Goal: Transaction & Acquisition: Purchase product/service

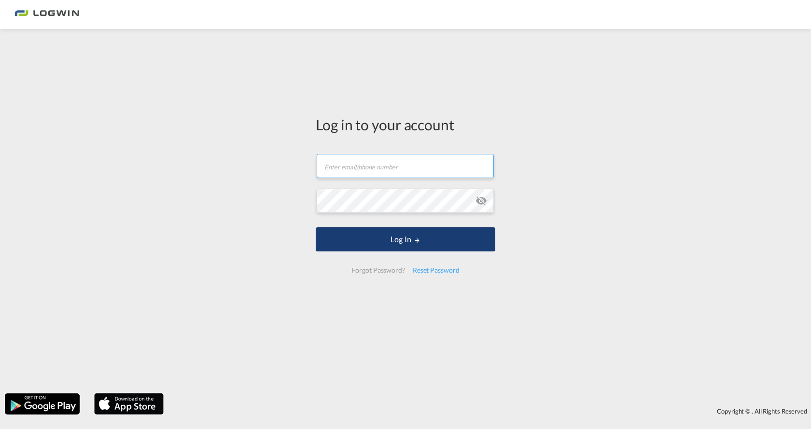
type input "[EMAIL_ADDRESS][DOMAIN_NAME]"
click at [398, 250] on button "Log In" at bounding box center [406, 239] width 180 height 24
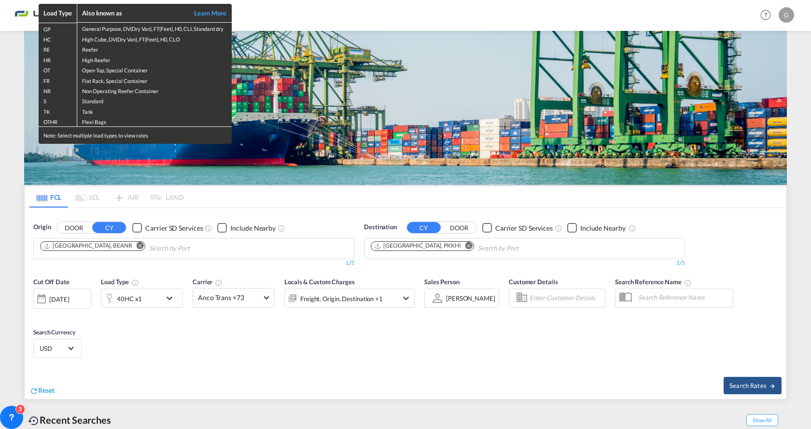
click at [91, 50] on td "Reefer" at bounding box center [154, 48] width 155 height 10
click at [45, 49] on td "RE" at bounding box center [58, 48] width 39 height 10
click at [90, 50] on td "Reefer" at bounding box center [154, 48] width 155 height 10
click at [48, 50] on td "RE" at bounding box center [58, 48] width 39 height 10
drag, startPoint x: 69, startPoint y: 134, endPoint x: 144, endPoint y: 135, distance: 75.3
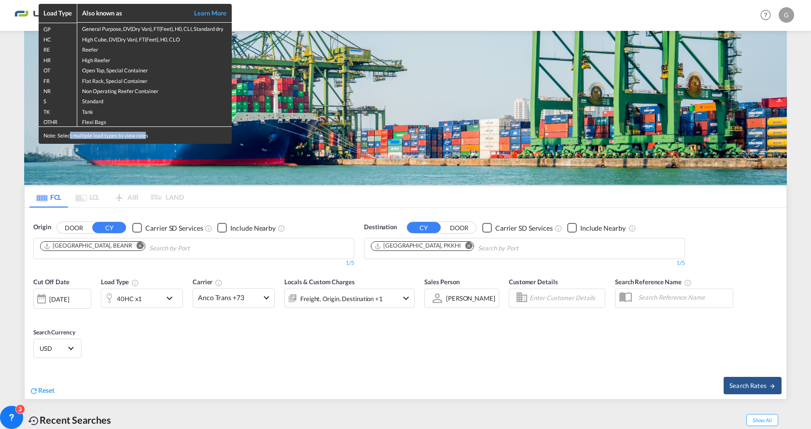
click at [144, 135] on div "Note: Select multiple load types to view rates" at bounding box center [135, 135] width 193 height 17
click at [163, 136] on div "Note: Select multiple load types to view rates" at bounding box center [135, 135] width 193 height 17
click at [145, 296] on div "Load Type Also known as Learn More GP General Purpose, DV(Dry Van), FT(Feet), H…" at bounding box center [405, 214] width 811 height 429
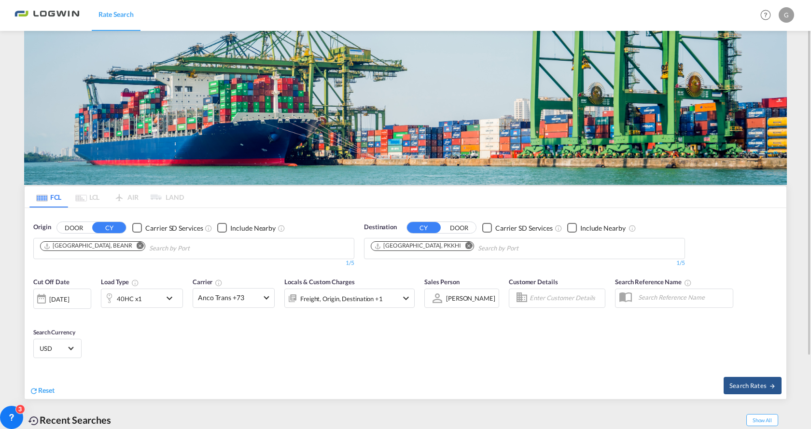
click at [157, 302] on div "40HC x1" at bounding box center [131, 298] width 60 height 19
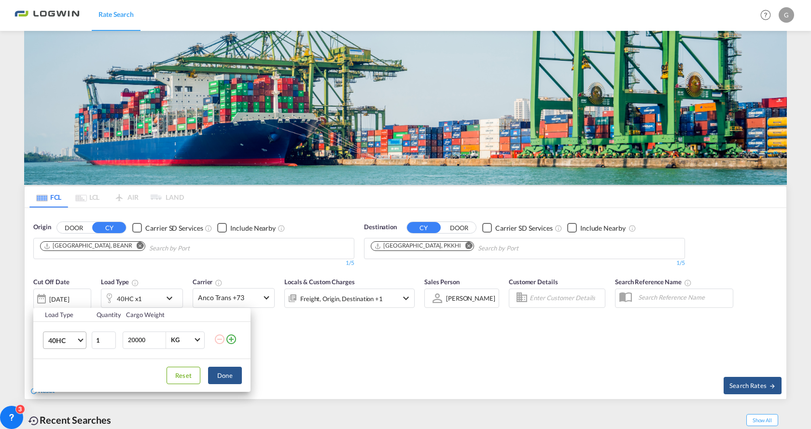
click at [82, 340] on span "Choose: \a40HC" at bounding box center [80, 339] width 5 height 5
click at [60, 363] on div "40RE" at bounding box center [56, 362] width 16 height 10
click at [232, 379] on button "Done" at bounding box center [225, 375] width 34 height 17
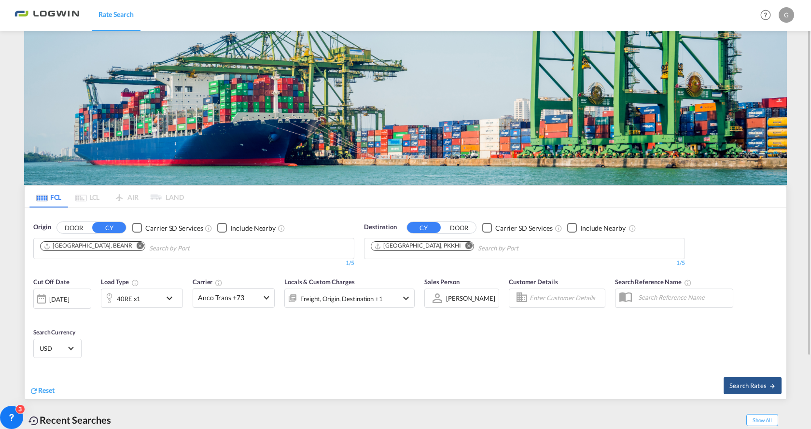
click at [459, 249] on button "Remove" at bounding box center [466, 247] width 14 height 10
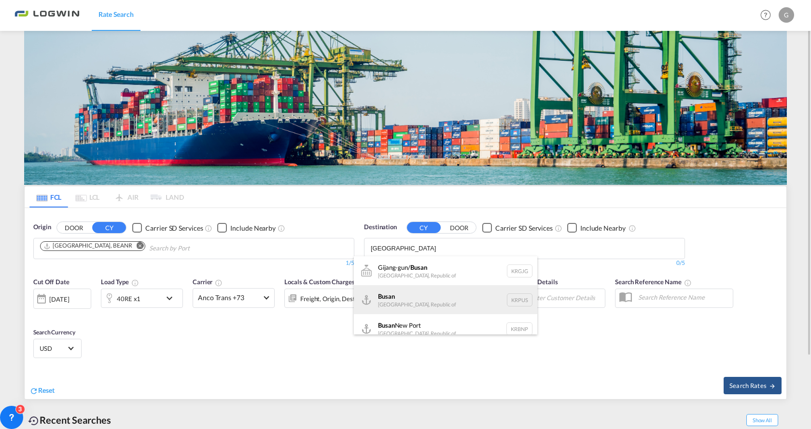
type input "[GEOGRAPHIC_DATA]"
click at [417, 308] on div "Busan Korea, Republic of KRPUS" at bounding box center [445, 299] width 183 height 29
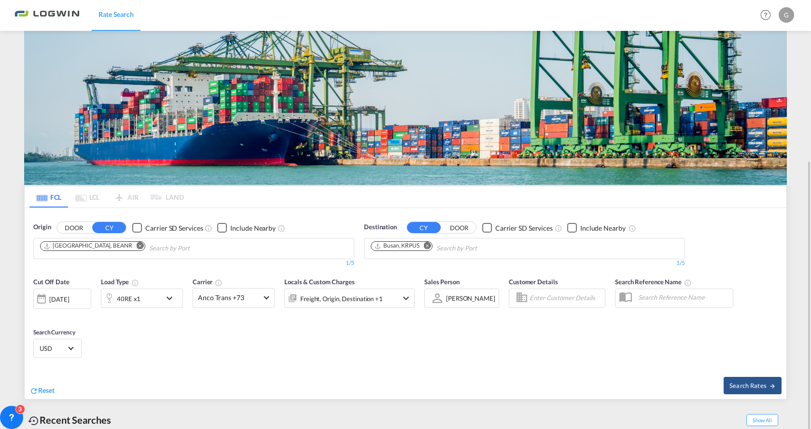
scroll to position [87, 0]
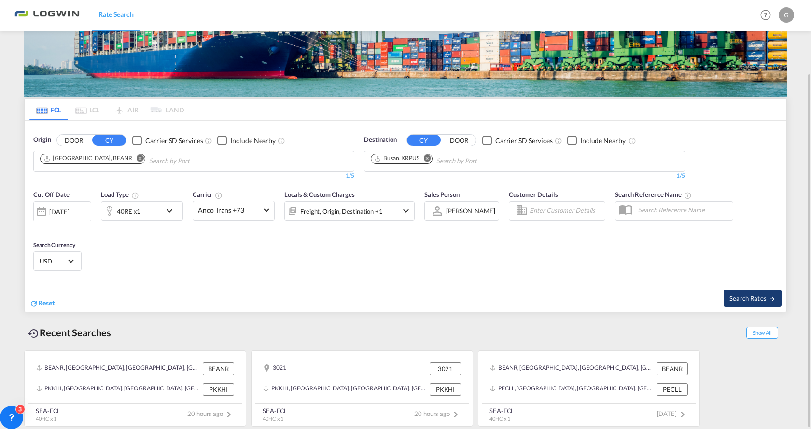
click at [734, 303] on button "Search Rates" at bounding box center [753, 298] width 58 height 17
type input "BEANR to KRPUS / [DATE]"
